Goal: Find contact information: Find contact information

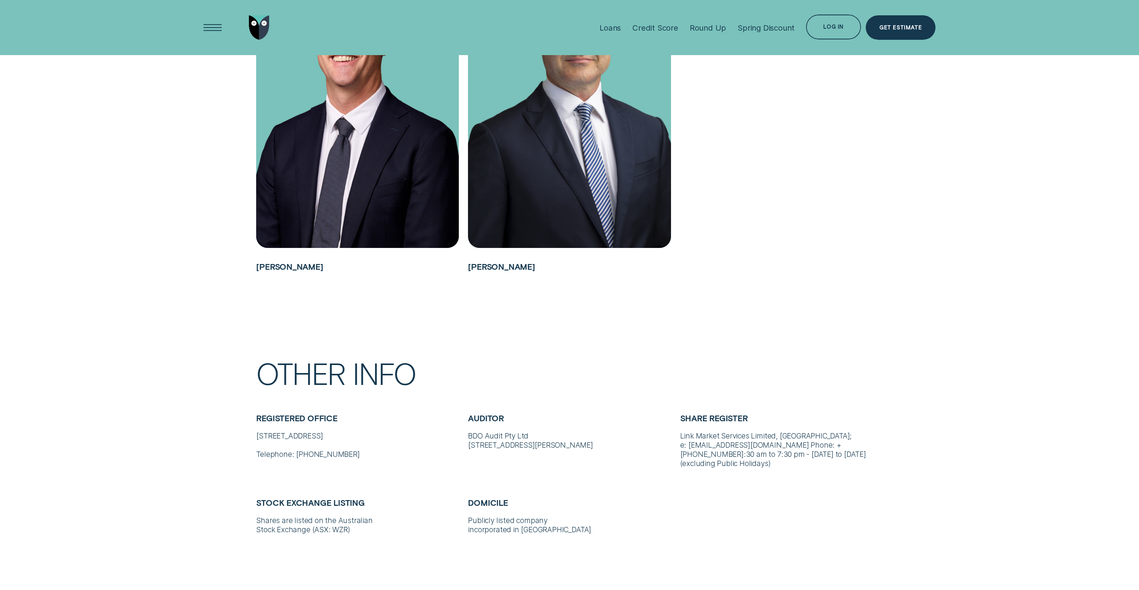
scroll to position [1057, 0]
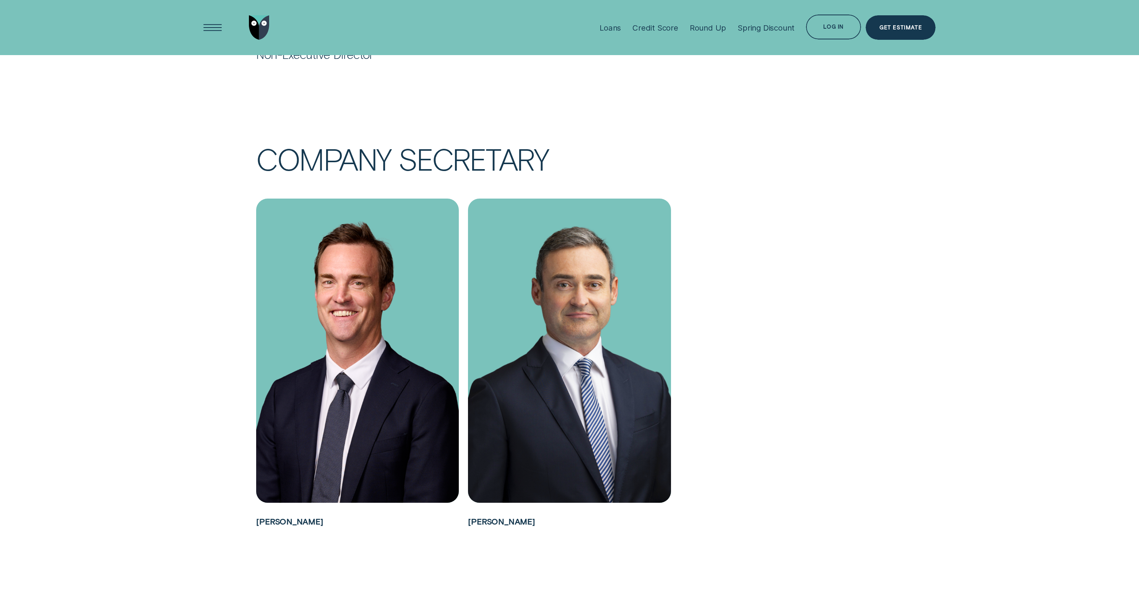
click at [781, 320] on ul "David King Andrew Palfreyman" at bounding box center [569, 364] width 635 height 332
click at [542, 524] on h5 "Andrew Palfreyman" at bounding box center [569, 516] width 203 height 28
click at [785, 312] on ul "David King Andrew Palfreyman" at bounding box center [569, 364] width 635 height 332
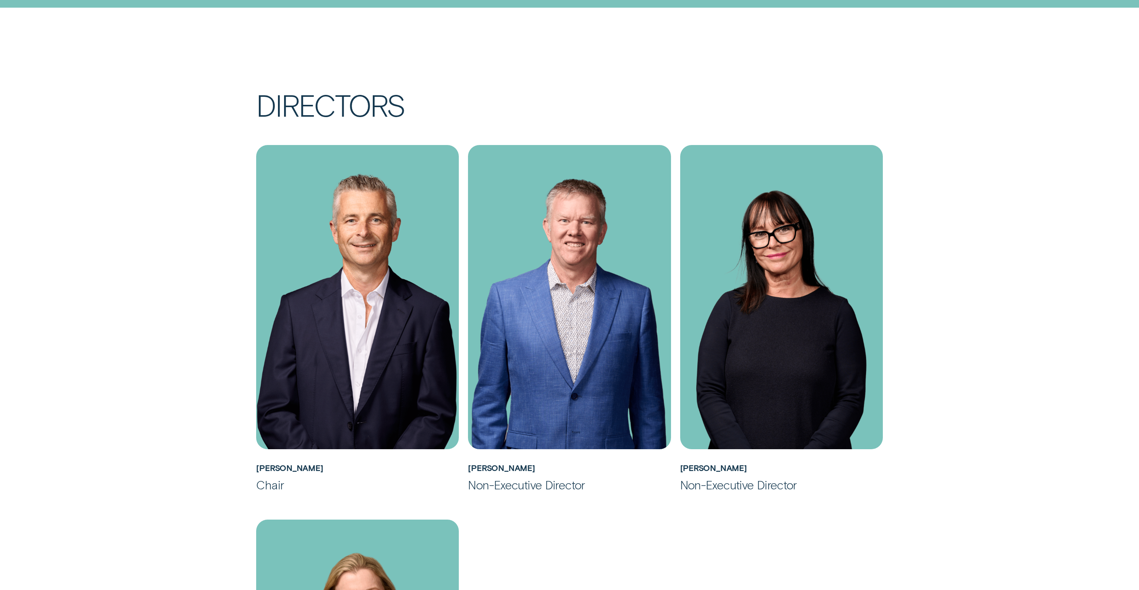
scroll to position [232, 0]
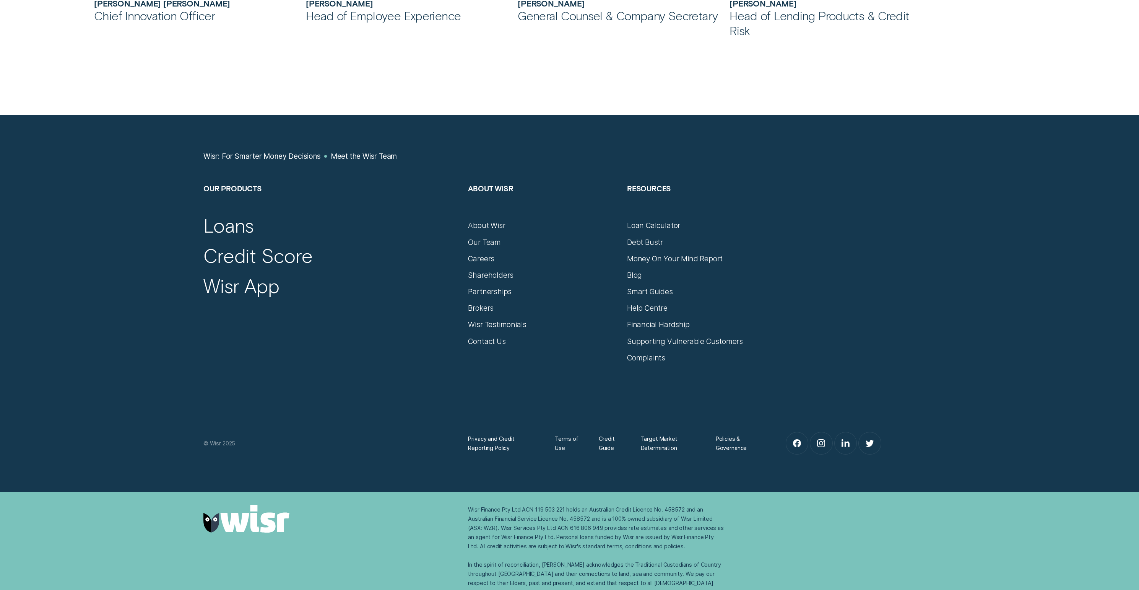
scroll to position [1127, 0]
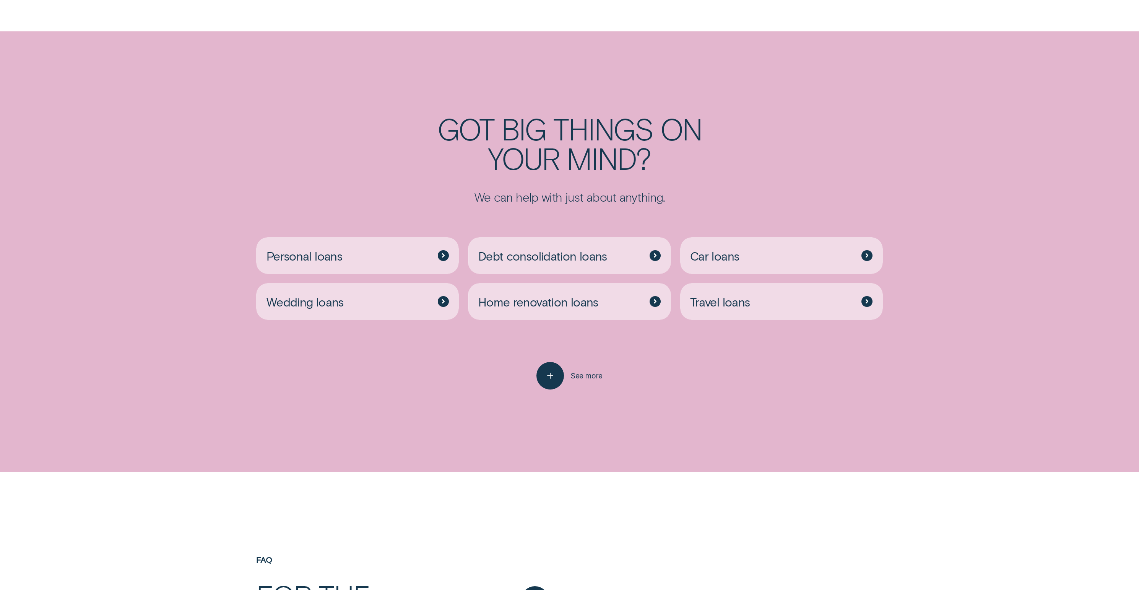
scroll to position [2631, 0]
